Goal: Book appointment/travel/reservation

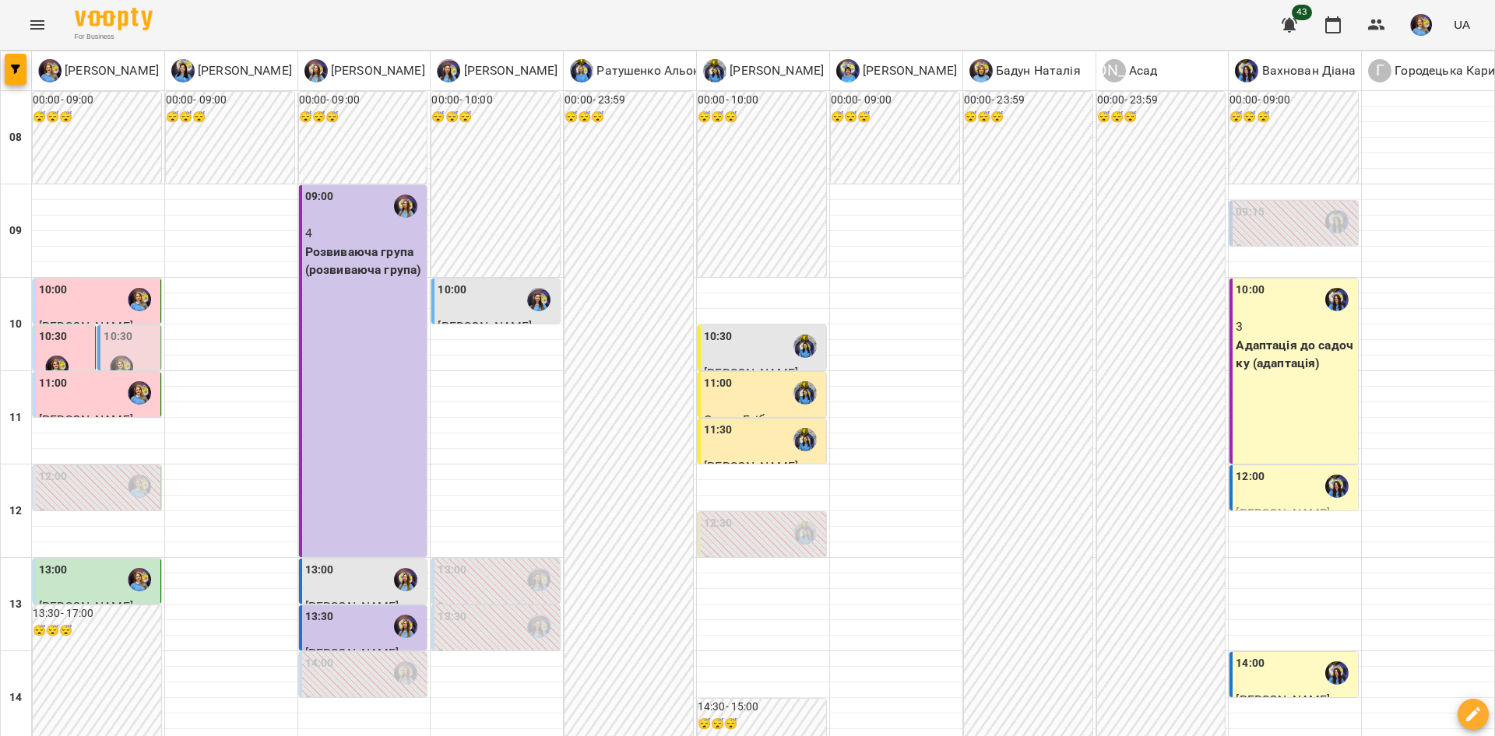
scroll to position [524, 0]
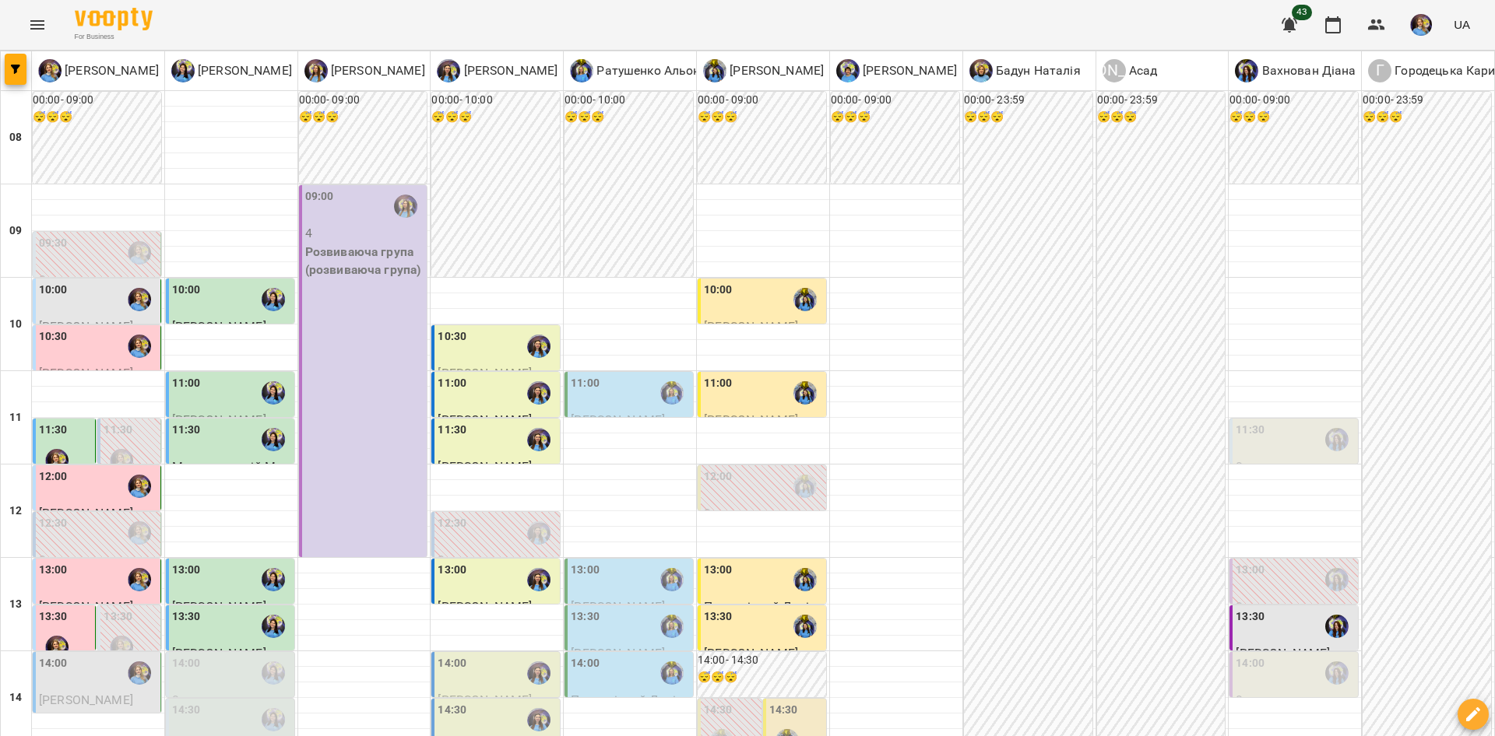
scroll to position [377, 0]
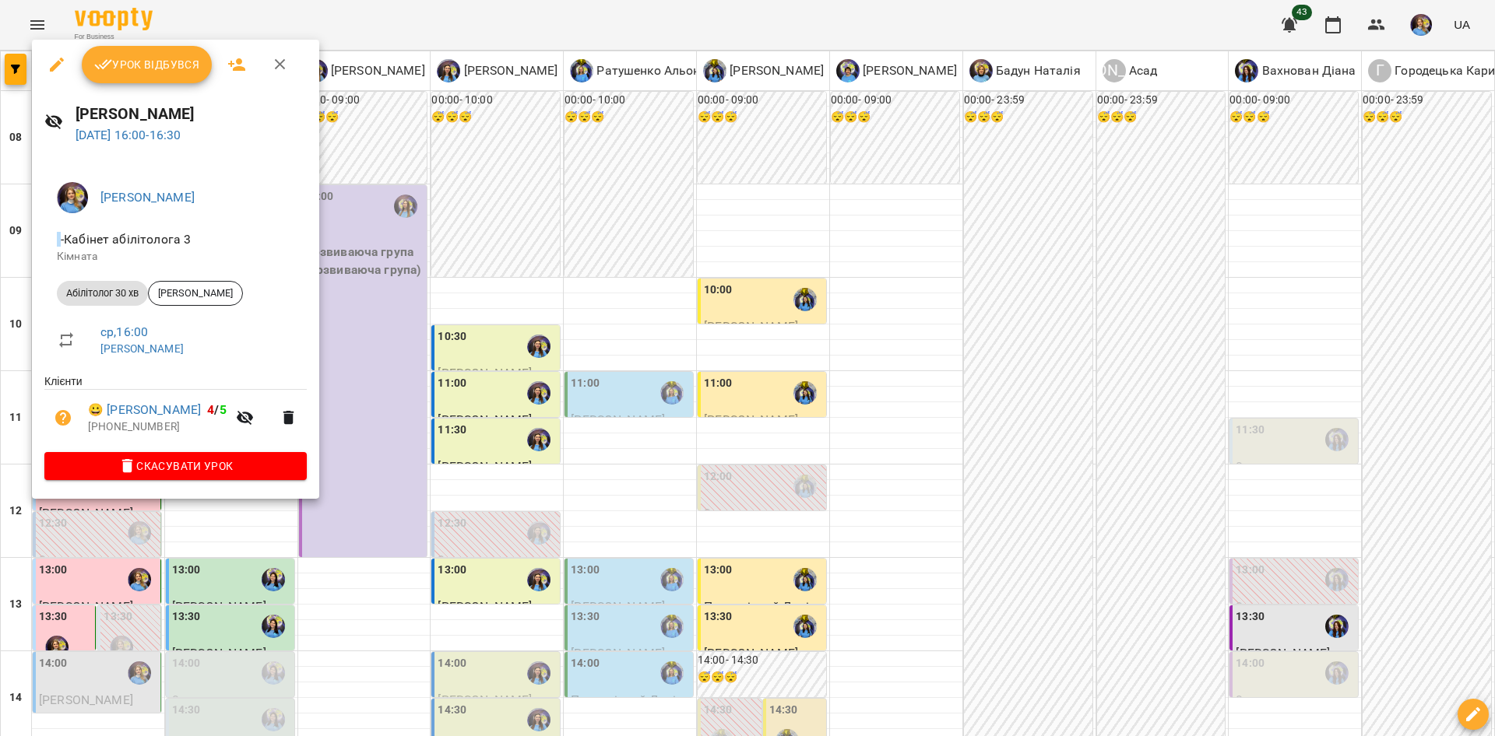
click at [163, 529] on div at bounding box center [747, 368] width 1495 height 736
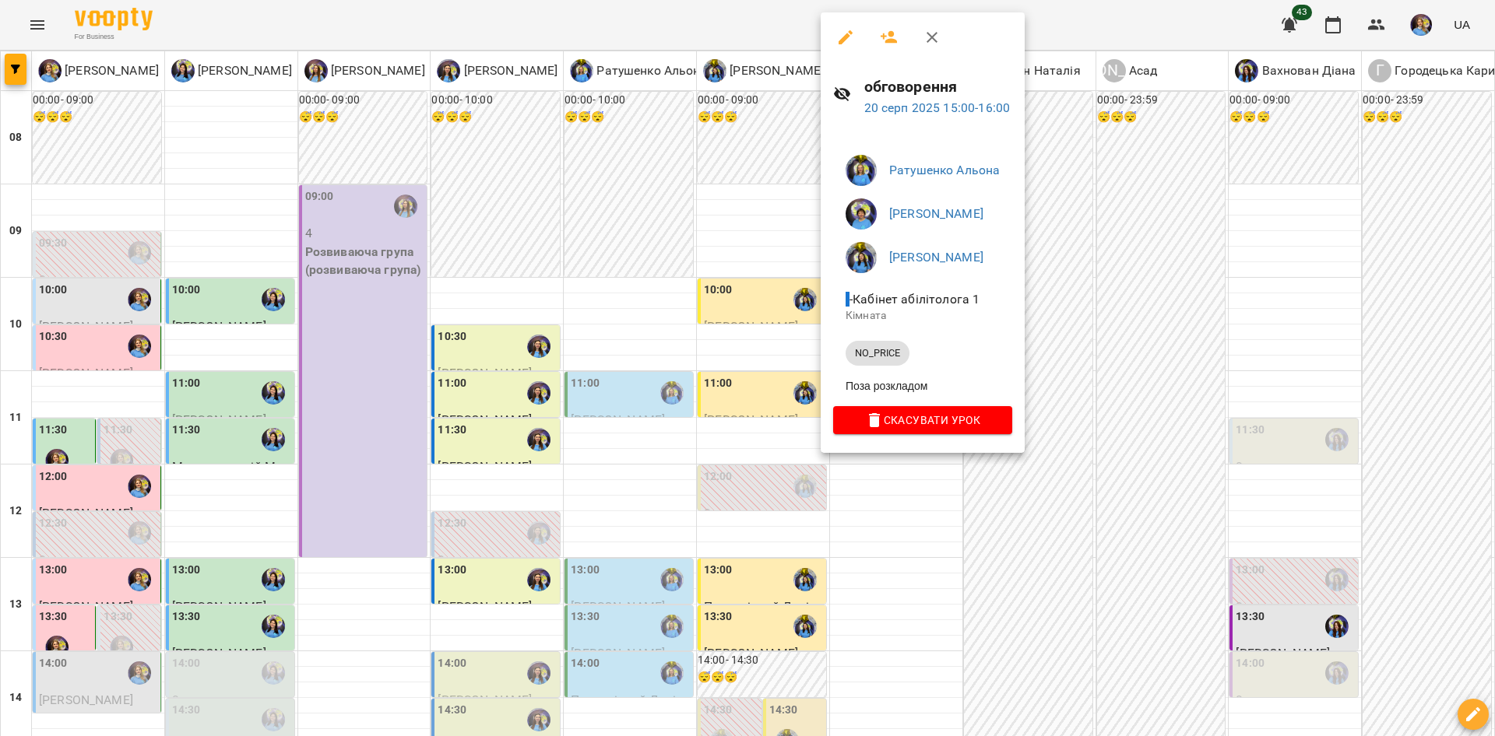
click at [982, 493] on div at bounding box center [747, 368] width 1495 height 736
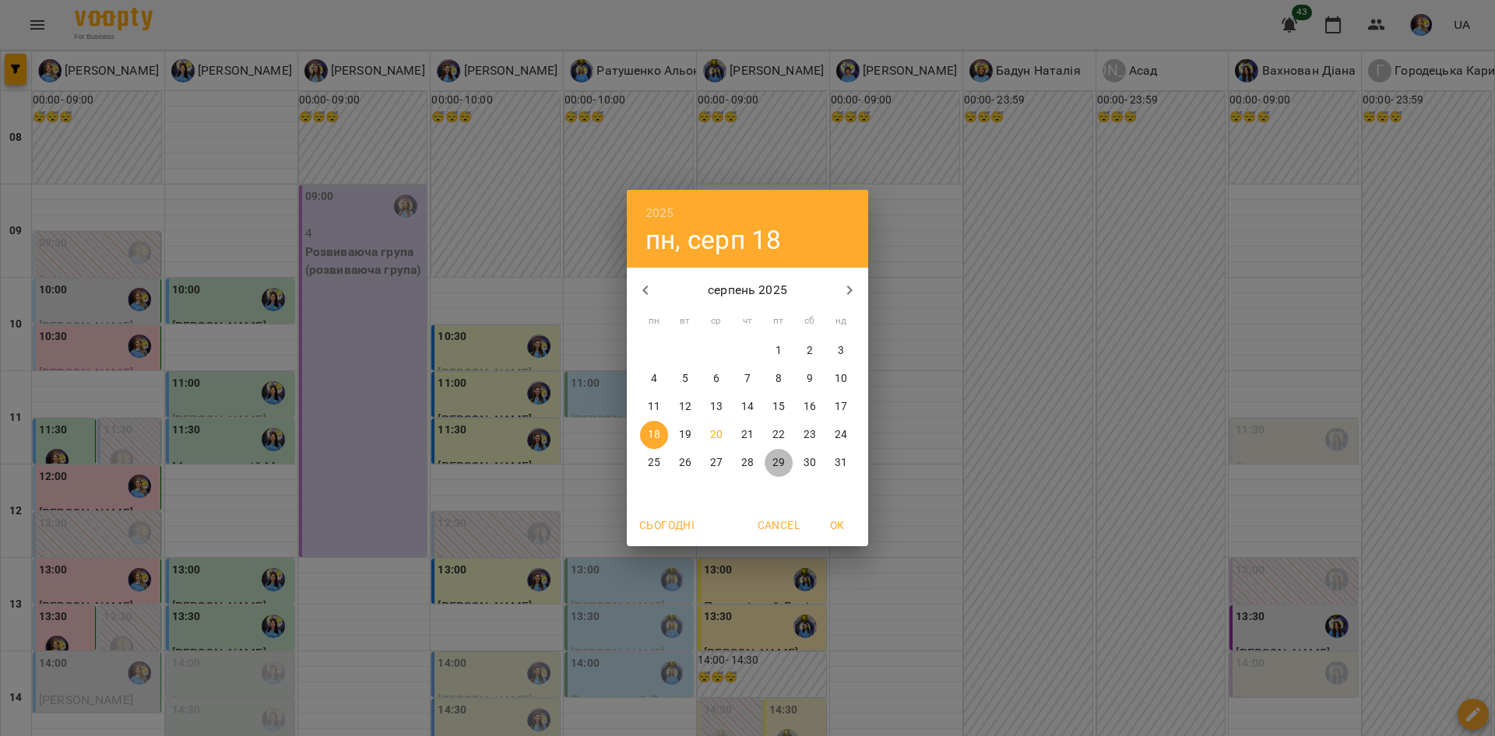
click at [778, 468] on p "29" at bounding box center [778, 463] width 12 height 16
type input "**********"
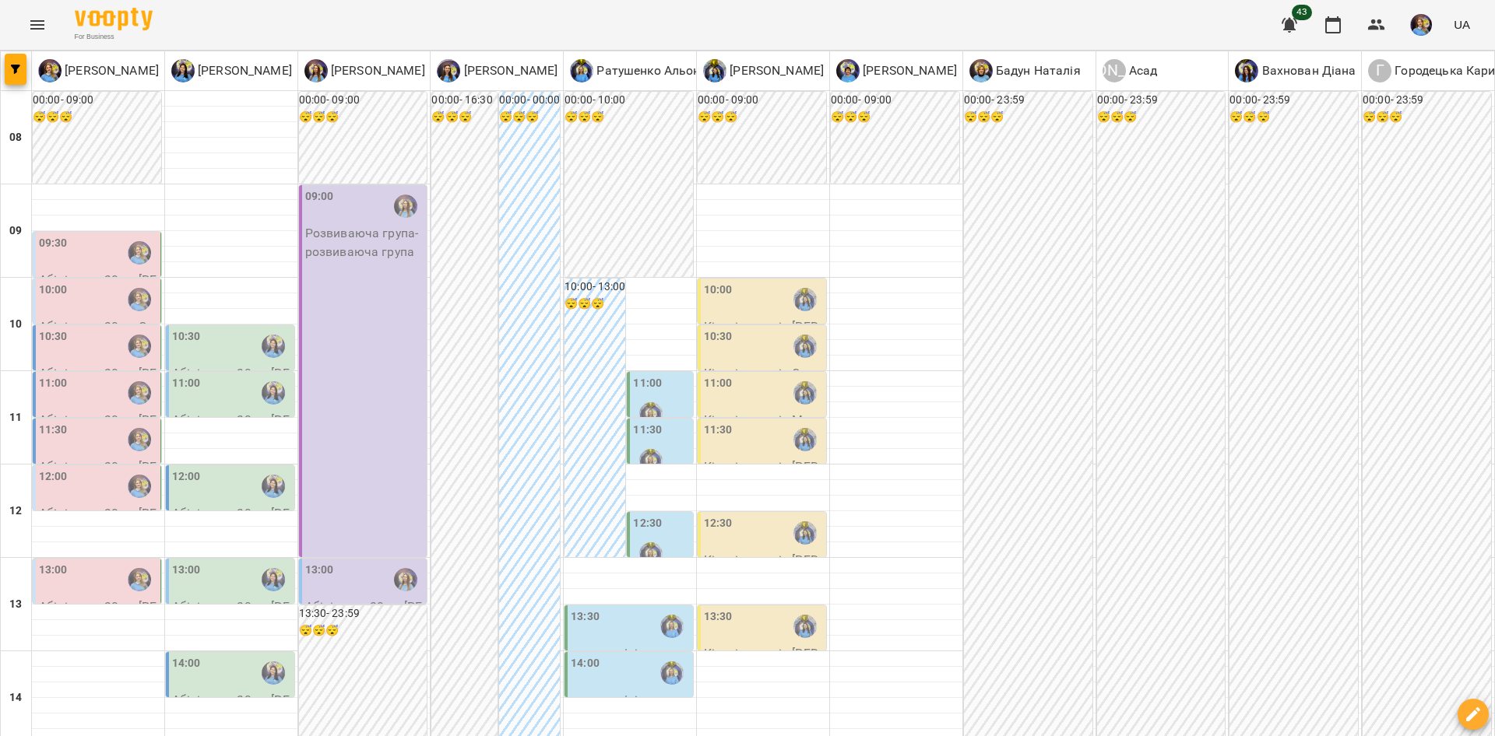
scroll to position [533, 0]
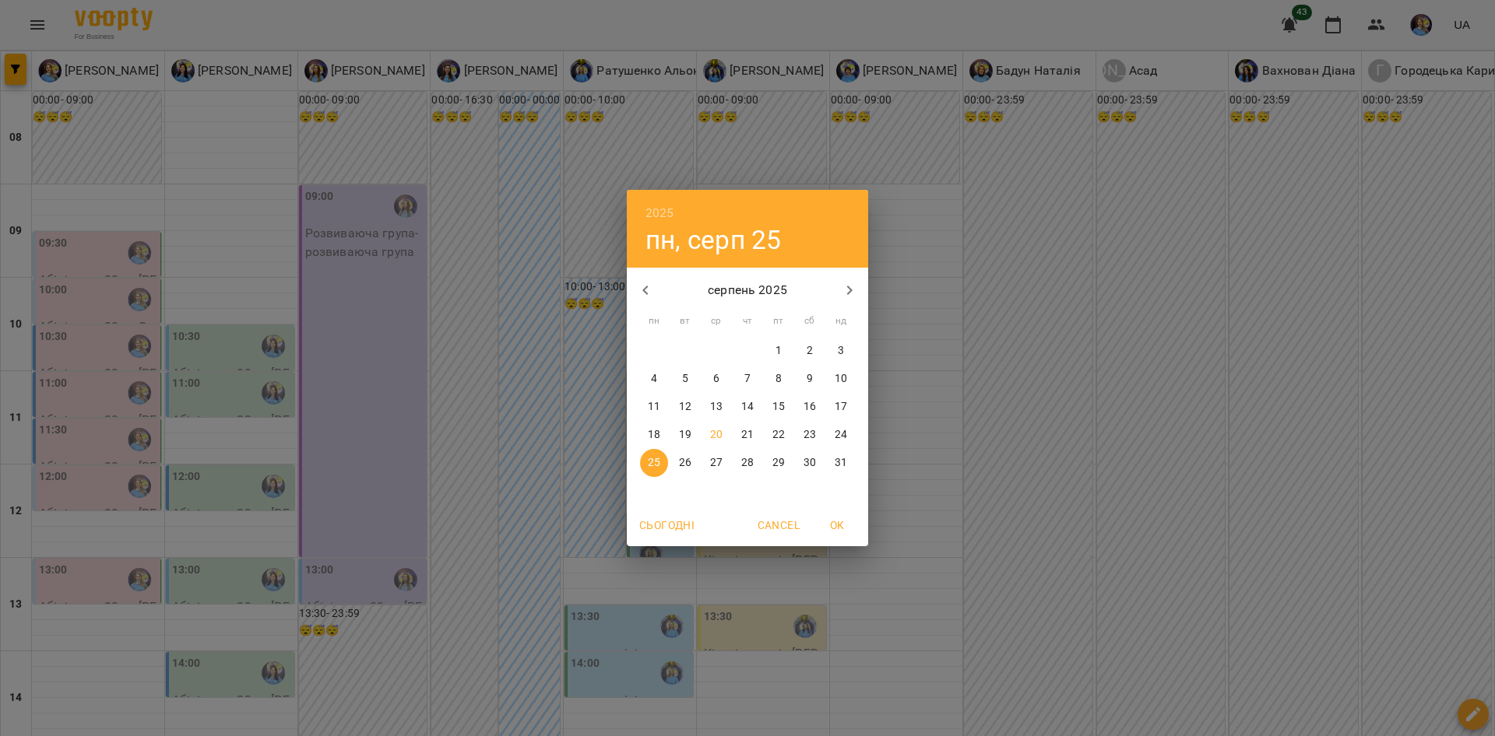
click at [912, 622] on div "2025 пн, серп [DATE] вт ср чт пт сб нд 28 29 30 31 1 2 3 4 5 6 7 8 9 10 11 12 1…" at bounding box center [747, 368] width 1495 height 736
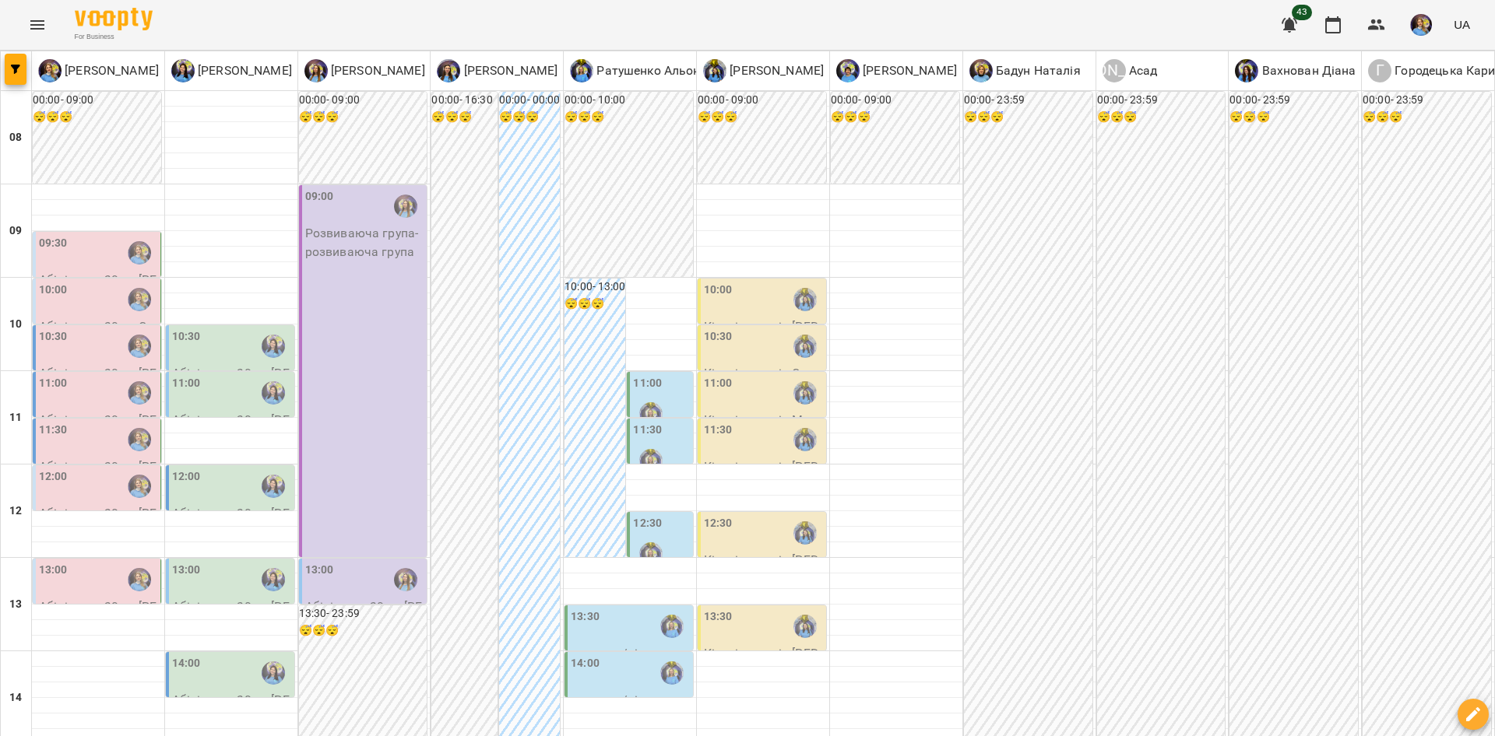
scroll to position [0, 0]
click at [358, 56] on div "[PERSON_NAME]" at bounding box center [364, 71] width 132 height 36
click at [368, 65] on p "[PERSON_NAME]" at bounding box center [376, 71] width 97 height 19
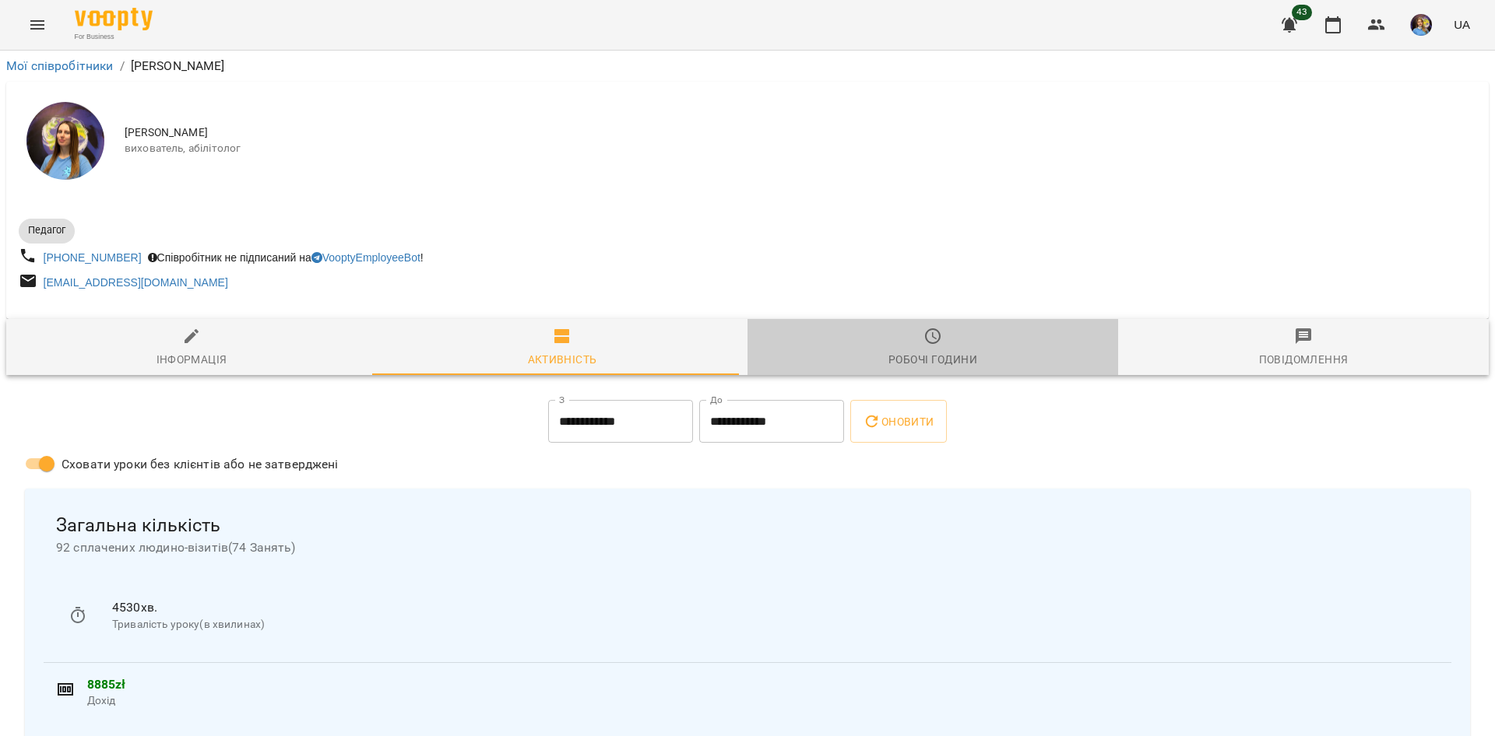
click at [958, 350] on span "Робочі години" at bounding box center [933, 348] width 352 height 42
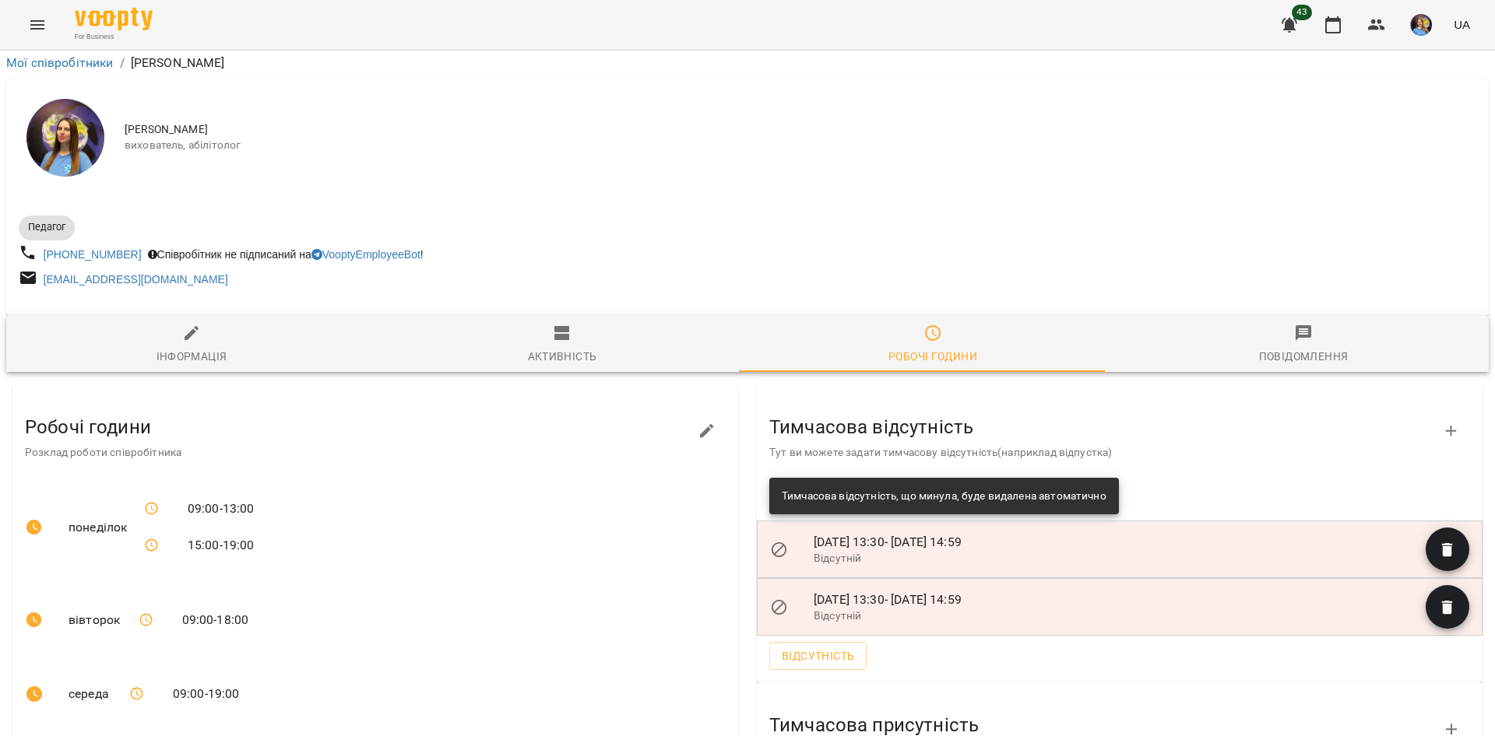
scroll to position [8, 0]
click at [49, 23] on button "Menu" at bounding box center [37, 24] width 37 height 37
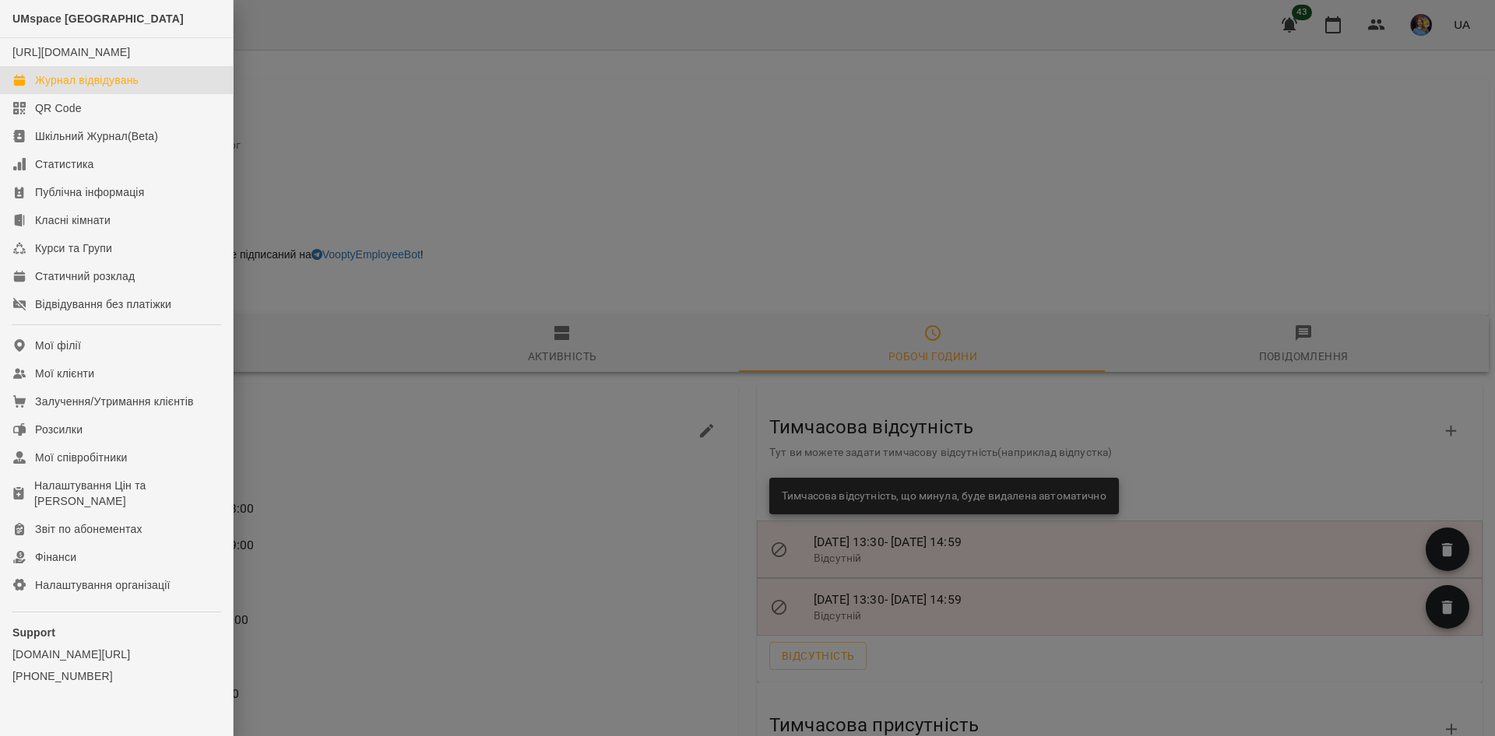
click at [116, 88] on div "Журнал відвідувань" at bounding box center [87, 80] width 104 height 16
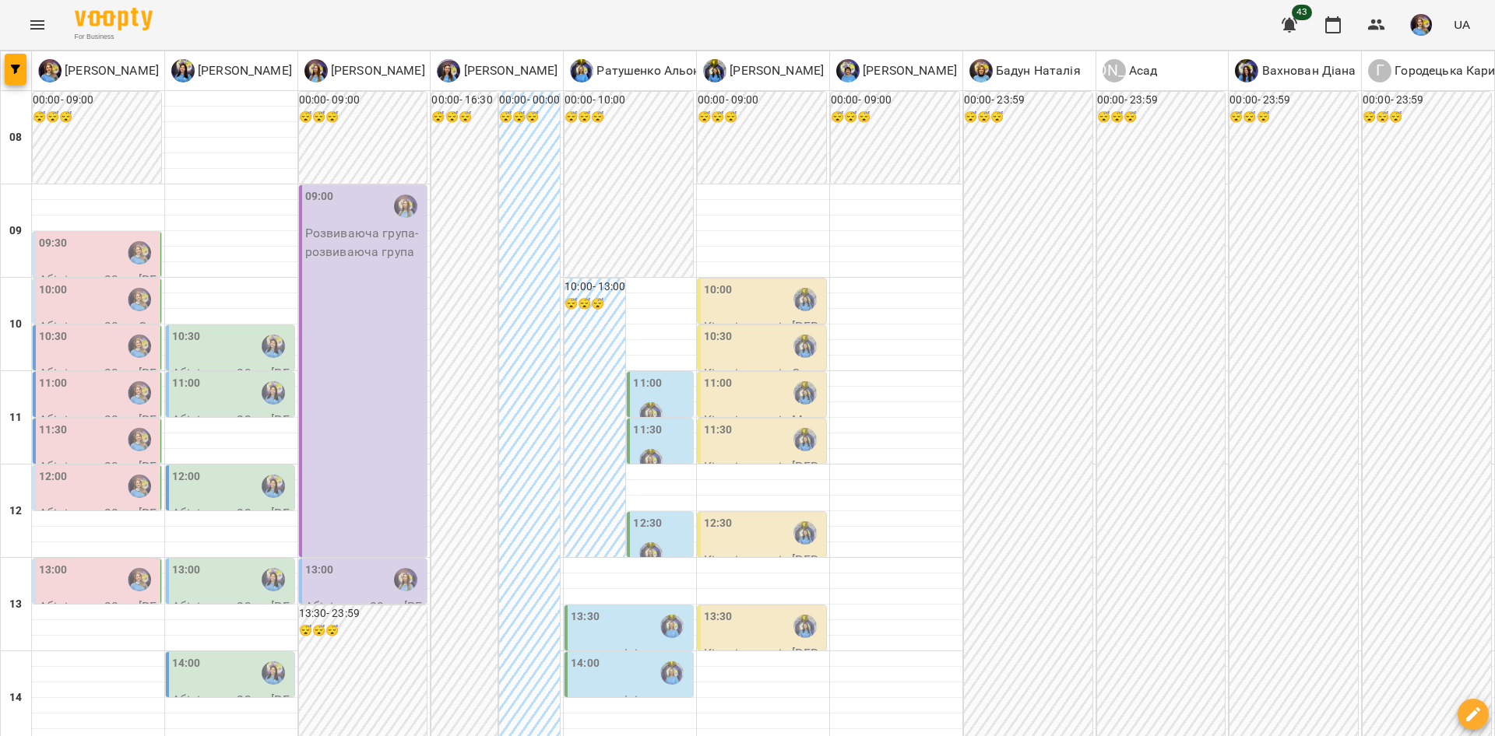
scroll to position [175, 0]
click at [604, 322] on div "10:00 - 13:00 😴😴😴" at bounding box center [594, 418] width 61 height 279
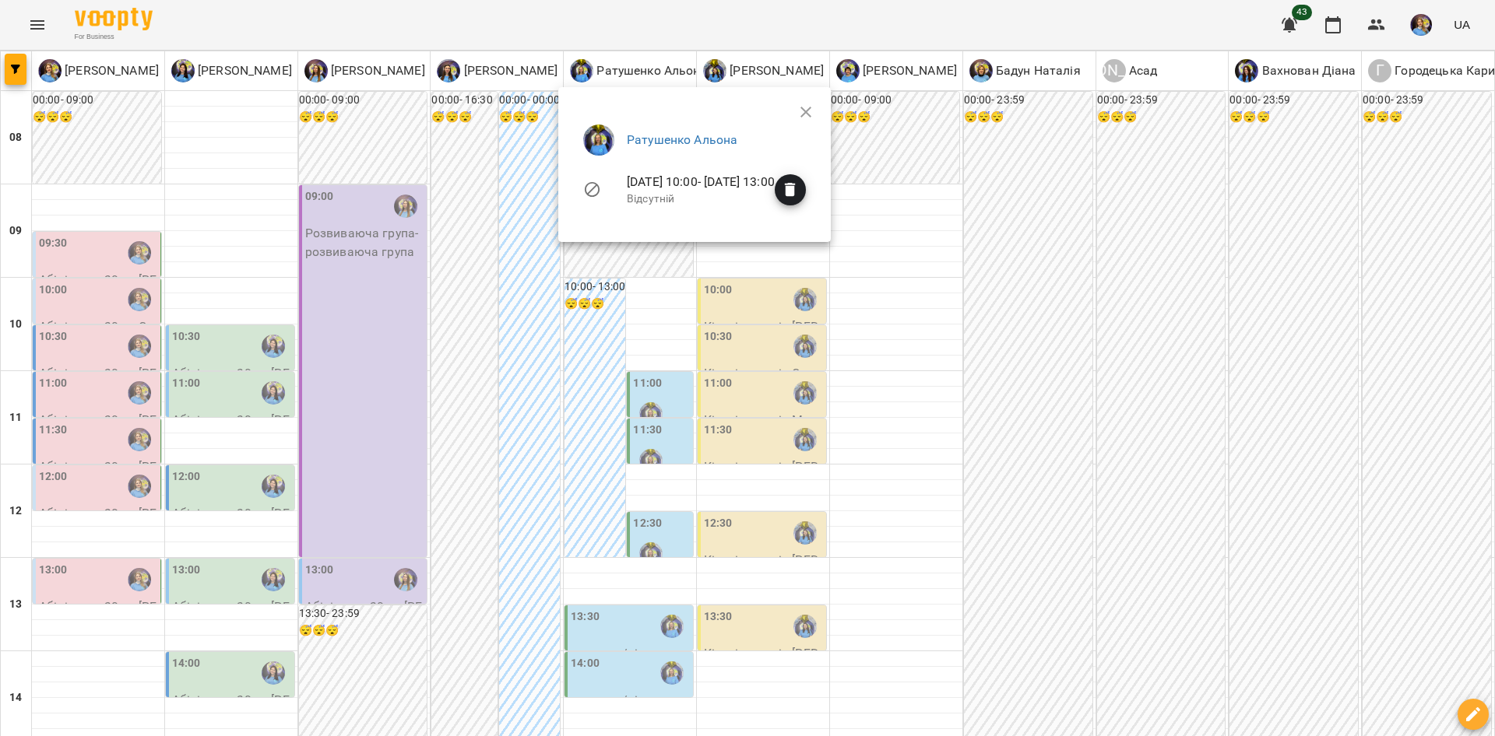
click at [612, 324] on div at bounding box center [747, 368] width 1495 height 736
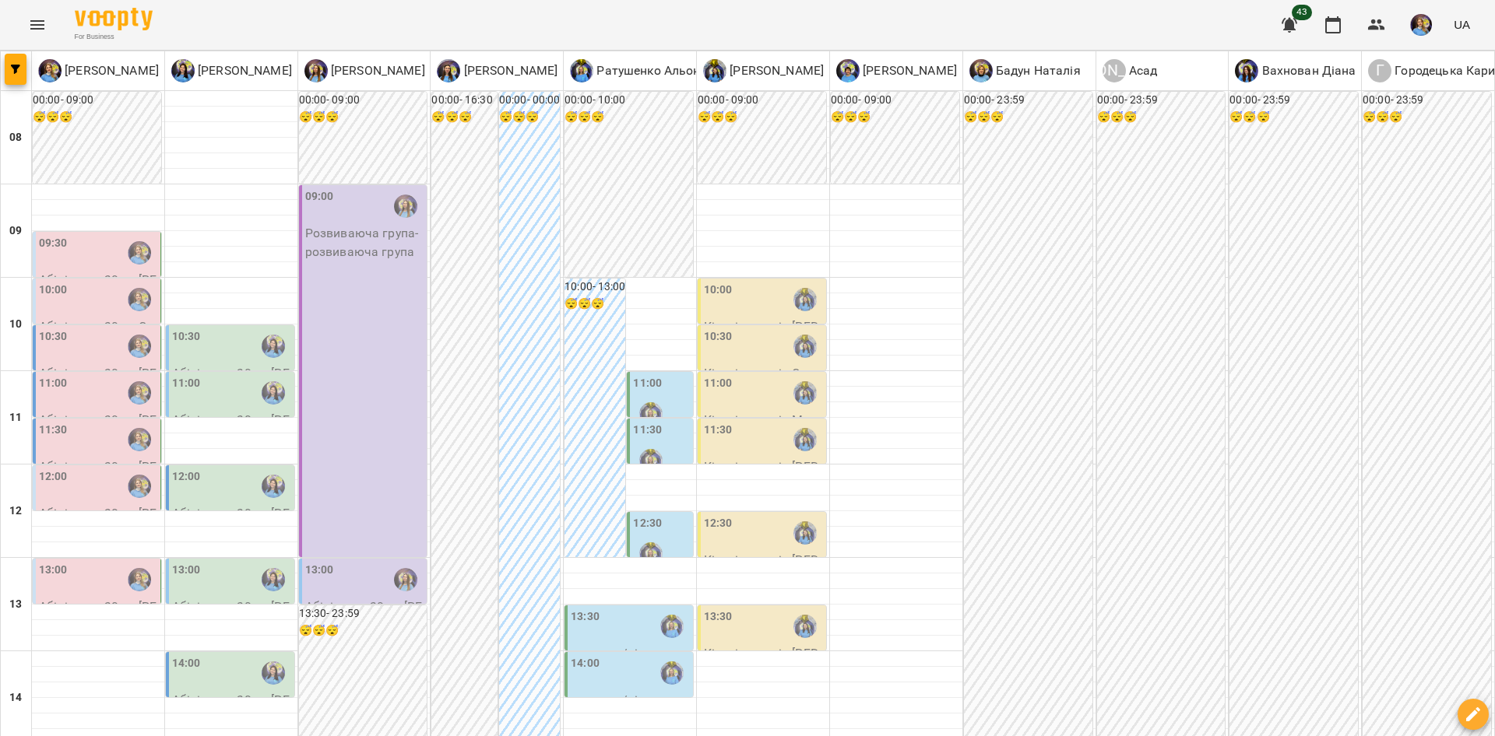
scroll to position [163, 0]
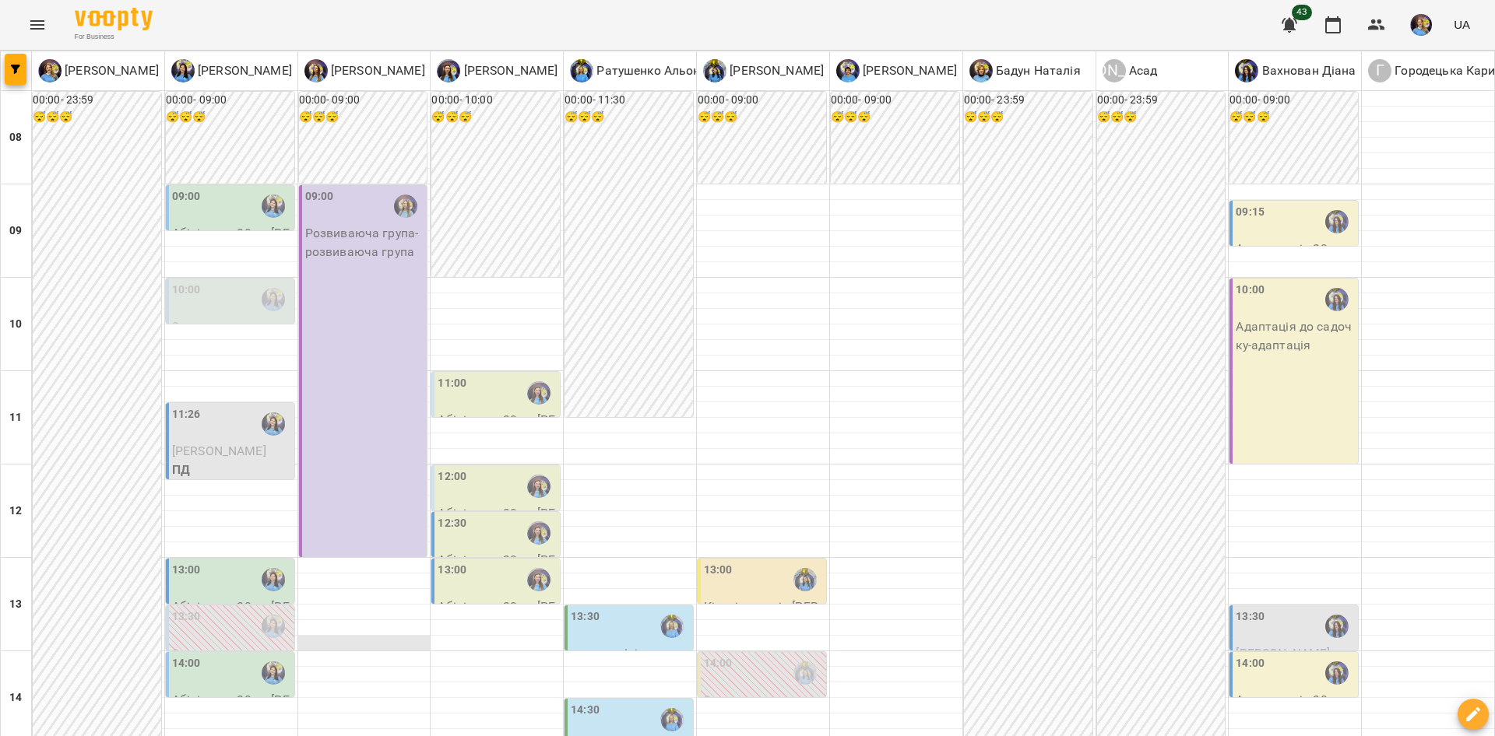
scroll to position [196, 0]
click at [244, 461] on p "ПД" at bounding box center [231, 470] width 119 height 19
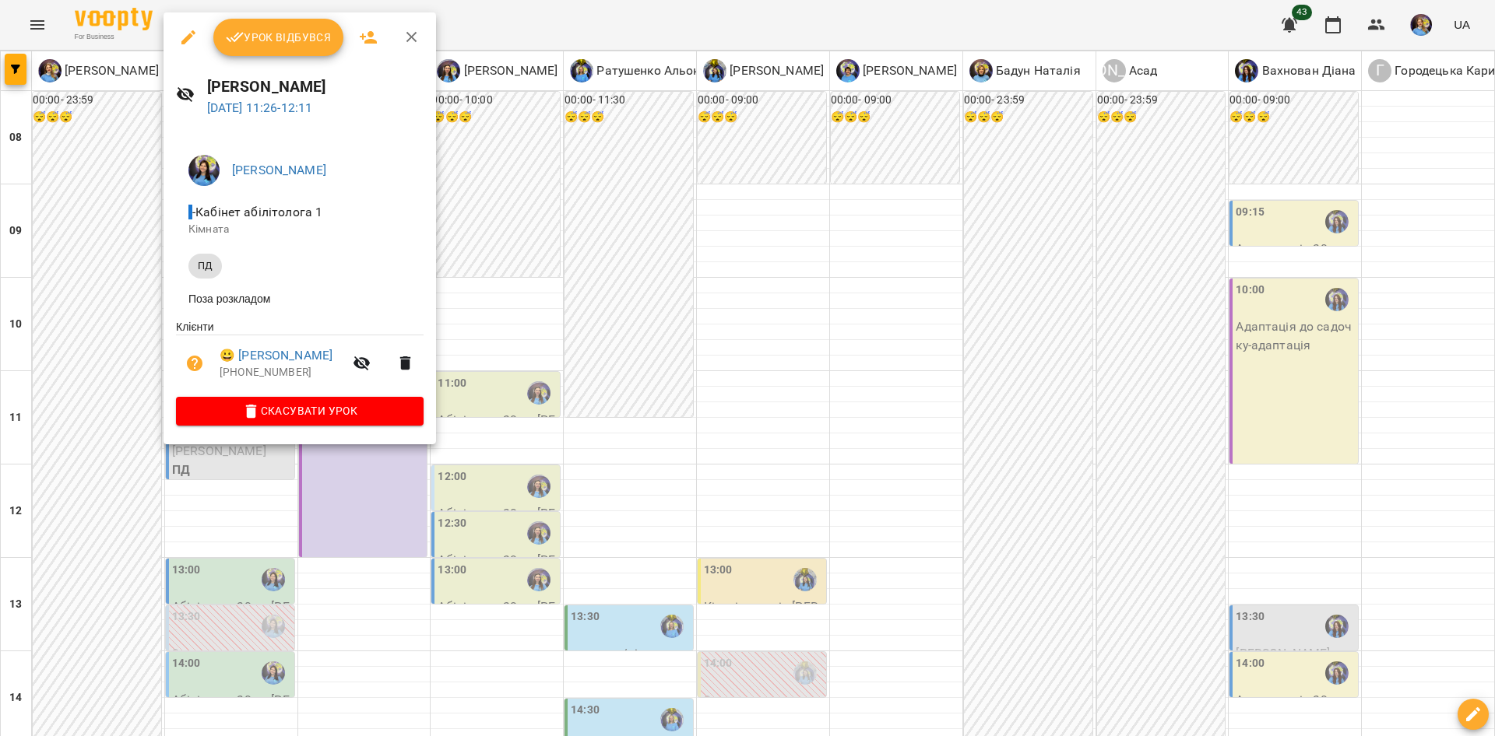
click at [486, 457] on div at bounding box center [747, 368] width 1495 height 736
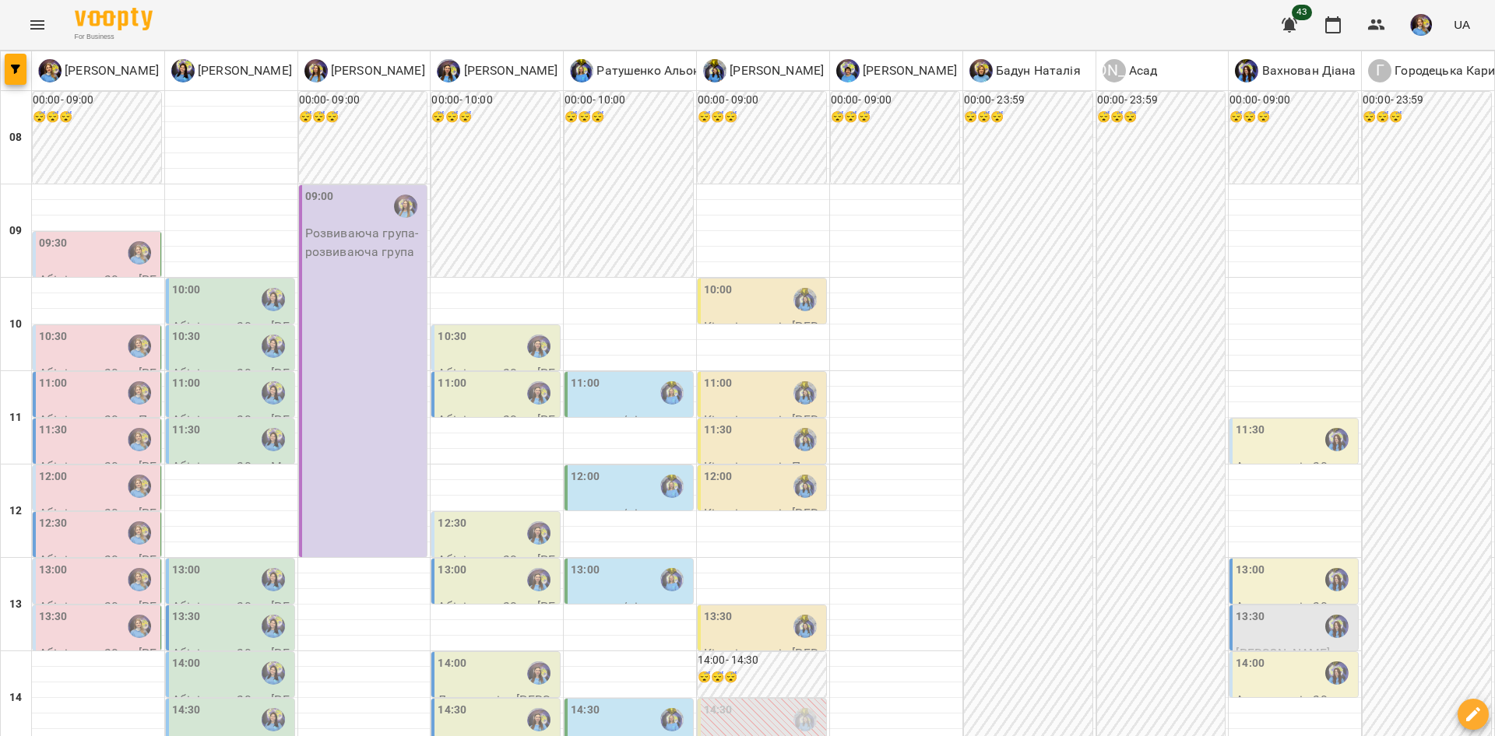
scroll to position [404, 0]
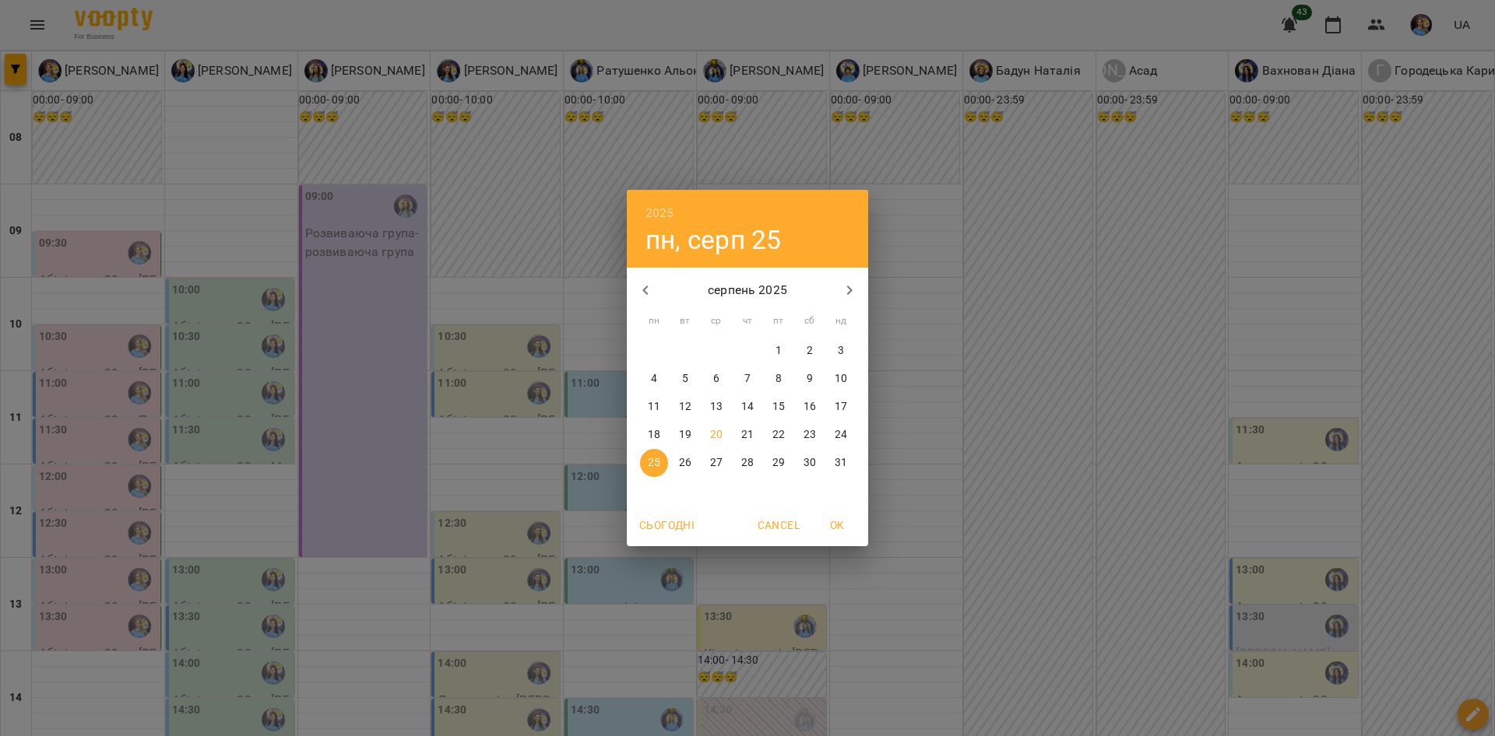
click at [859, 290] on button "button" at bounding box center [849, 290] width 37 height 37
click at [780, 353] on p "5" at bounding box center [778, 351] width 6 height 16
type input "**********"
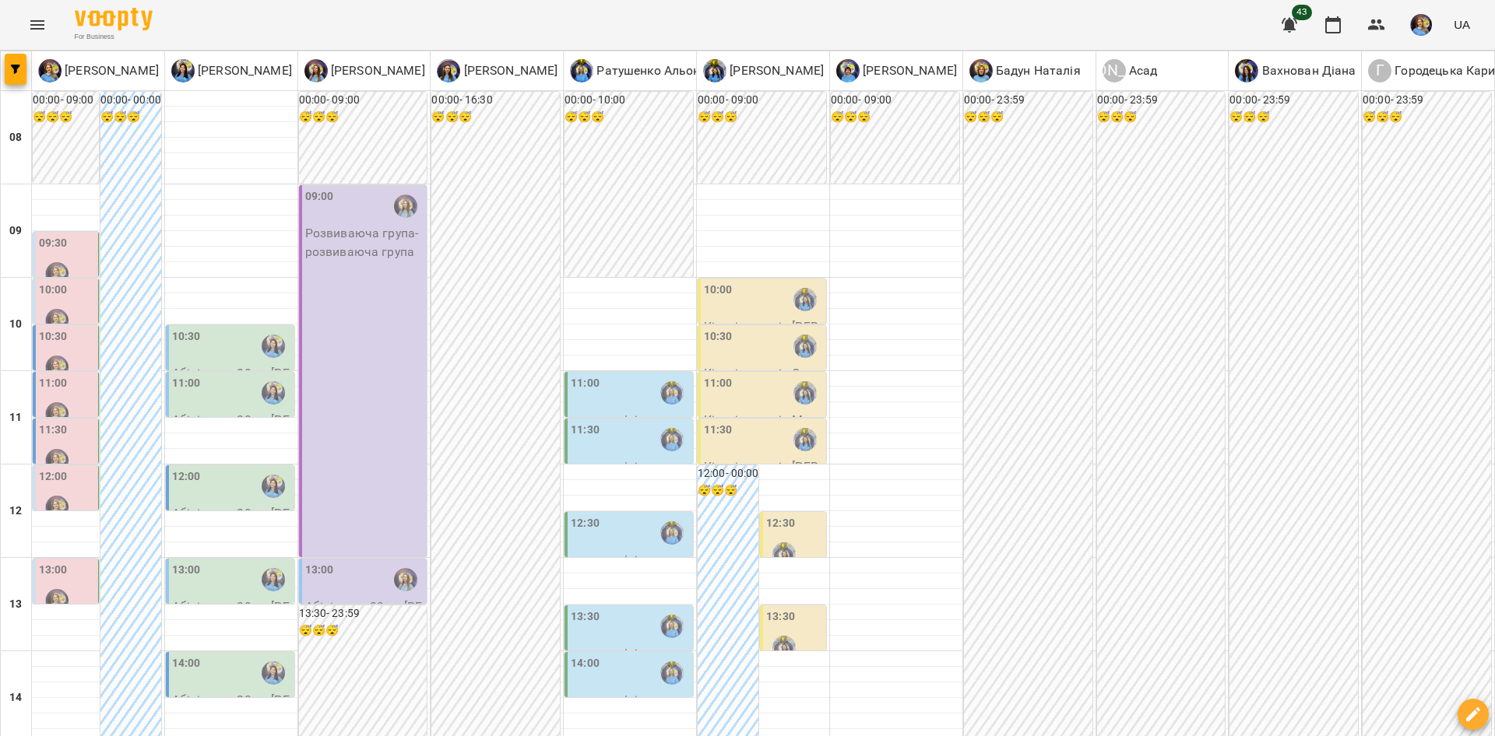
scroll to position [89, 0]
click at [26, 185] on div "09" at bounding box center [16, 231] width 31 height 93
click at [65, 235] on div "09:30" at bounding box center [53, 245] width 29 height 21
